Goal: Task Accomplishment & Management: Manage account settings

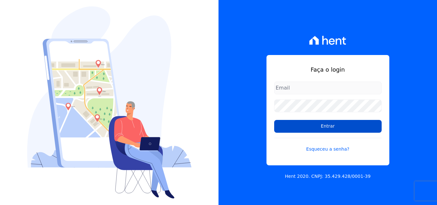
type input "atendimentooasis@celinaguimaraes.com.br"
click at [328, 120] on input "Entrar" at bounding box center [328, 126] width 108 height 13
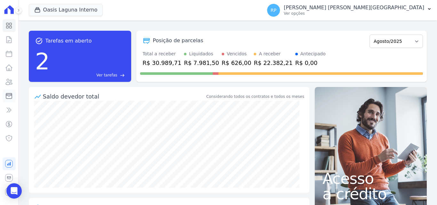
click at [8, 97] on icon at bounding box center [9, 96] width 8 height 8
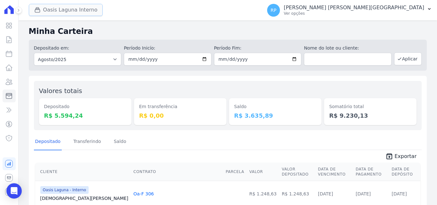
click at [58, 8] on button "Oasis Laguna Interno" at bounding box center [66, 10] width 74 height 12
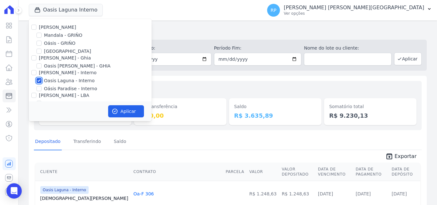
click at [38, 81] on input "Oasis Laguna - Interno" at bounding box center [38, 80] width 5 height 5
checkbox input "false"
click at [39, 45] on input "Oásis - GRIÑO" at bounding box center [38, 43] width 5 height 5
checkbox input "true"
click at [132, 113] on button "Aplicar" at bounding box center [126, 111] width 36 height 12
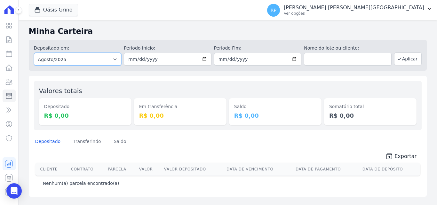
click at [70, 64] on select "Todos os meses Janeiro/2015 Fevereiro/2015 Março/2015 Abril/2015 Maio/2015 Junh…" at bounding box center [78, 59] width 88 height 13
select select "all"
click at [34, 53] on select "Todos os meses Janeiro/2015 Fevereiro/2015 Março/2015 Abril/2015 Maio/2015 Junh…" at bounding box center [78, 59] width 88 height 13
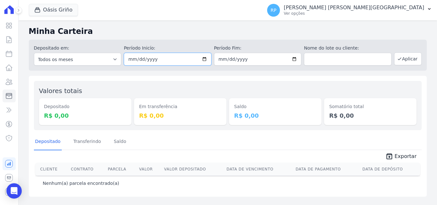
click at [206, 61] on input "date" at bounding box center [168, 59] width 88 height 13
type input "[DATE]"
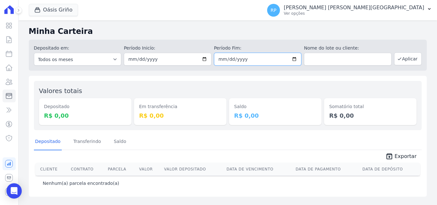
click at [296, 59] on input "date" at bounding box center [258, 59] width 88 height 13
type input "[DATE]"
click at [404, 57] on button "Aplicar" at bounding box center [408, 58] width 28 height 13
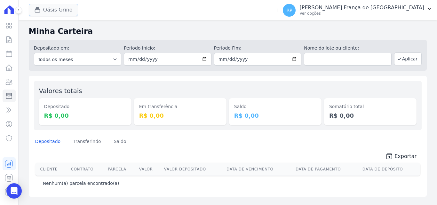
click at [38, 11] on icon "button" at bounding box center [37, 10] width 6 height 6
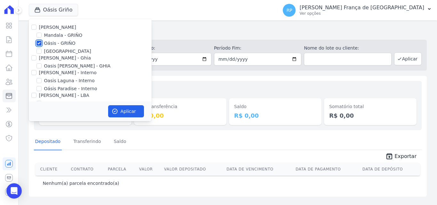
click at [39, 44] on input "Oásis - GRIÑO" at bounding box center [38, 43] width 5 height 5
checkbox input "false"
click at [36, 58] on input "[PERSON_NAME] - Ghia" at bounding box center [33, 57] width 5 height 5
checkbox input "true"
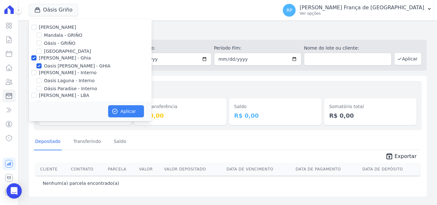
drag, startPoint x: 146, startPoint y: 113, endPoint x: 132, endPoint y: 107, distance: 14.6
click at [145, 112] on div "Aplicar" at bounding box center [90, 111] width 123 height 20
click at [131, 110] on button "Aplicar" at bounding box center [126, 111] width 36 height 12
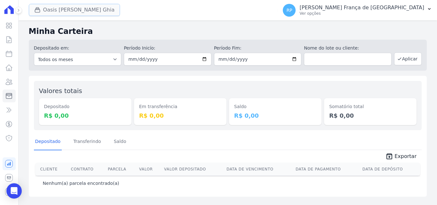
click at [58, 8] on button "Oasis Celina Guimaraes Ghia" at bounding box center [74, 10] width 91 height 12
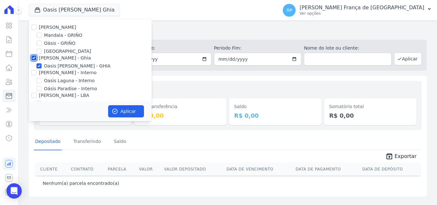
click at [35, 57] on input "[PERSON_NAME] - Ghia" at bounding box center [33, 57] width 5 height 5
checkbox input "false"
click at [33, 73] on input "[PERSON_NAME] - Interno" at bounding box center [33, 72] width 5 height 5
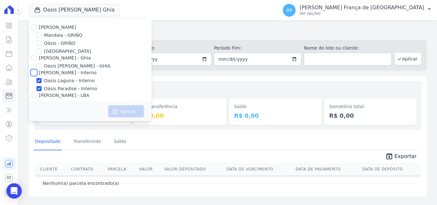
checkbox input "true"
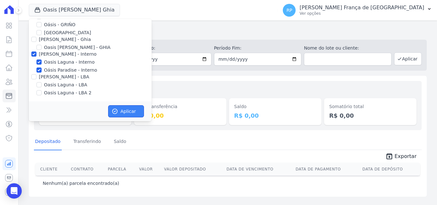
click at [127, 109] on button "Aplicar" at bounding box center [126, 111] width 36 height 12
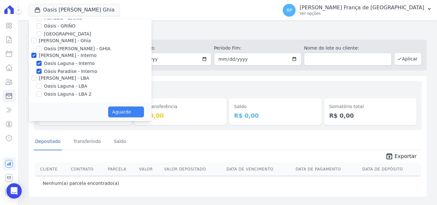
scroll to position [17, 0]
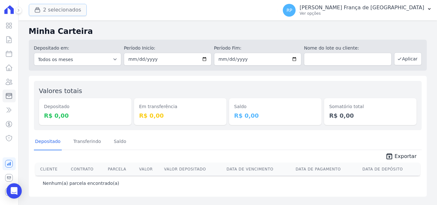
click at [48, 15] on button "2 selecionados" at bounding box center [58, 10] width 58 height 12
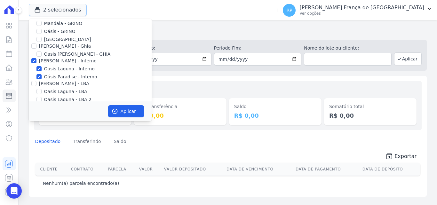
scroll to position [19, 0]
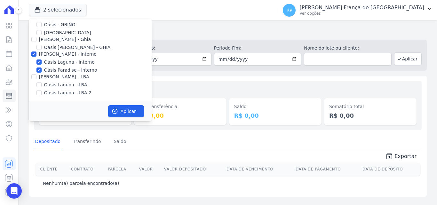
click at [36, 79] on div "[PERSON_NAME] - LBA" at bounding box center [90, 77] width 123 height 7
click at [35, 78] on input "[PERSON_NAME] - LBA" at bounding box center [33, 76] width 5 height 5
checkbox input "true"
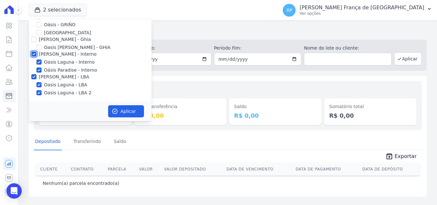
drag, startPoint x: 32, startPoint y: 52, endPoint x: 36, endPoint y: 55, distance: 4.8
click at [36, 55] on input "[PERSON_NAME] - Interno" at bounding box center [33, 54] width 5 height 5
checkbox input "false"
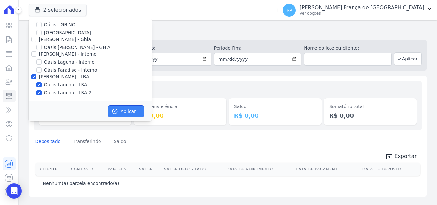
click at [127, 109] on button "Aplicar" at bounding box center [126, 111] width 36 height 12
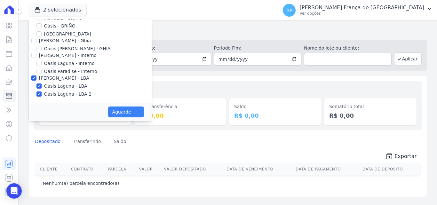
scroll to position [17, 0]
